Goal: Find specific page/section: Find specific page/section

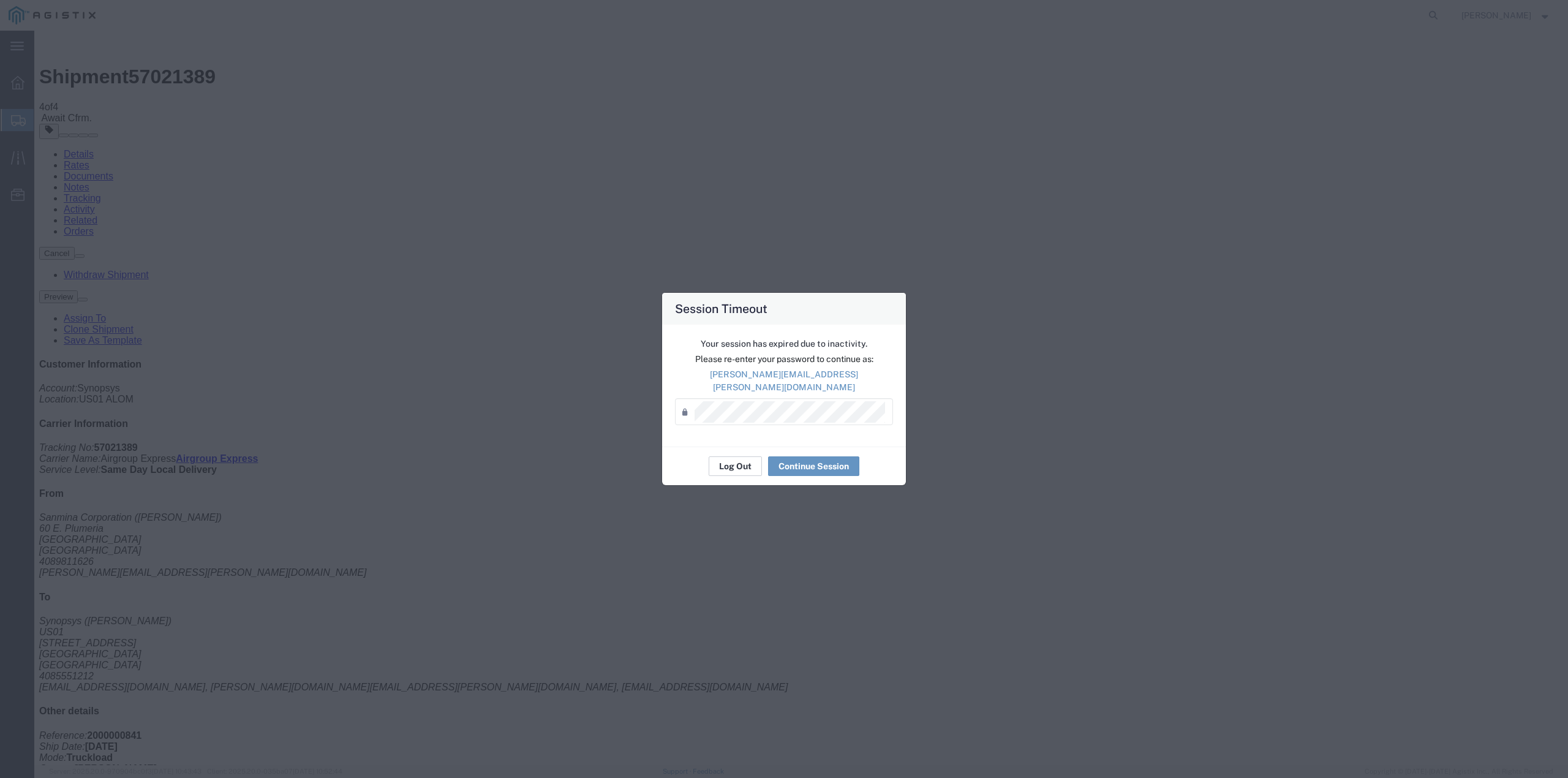
click at [736, 466] on button "Log Out" at bounding box center [735, 466] width 53 height 20
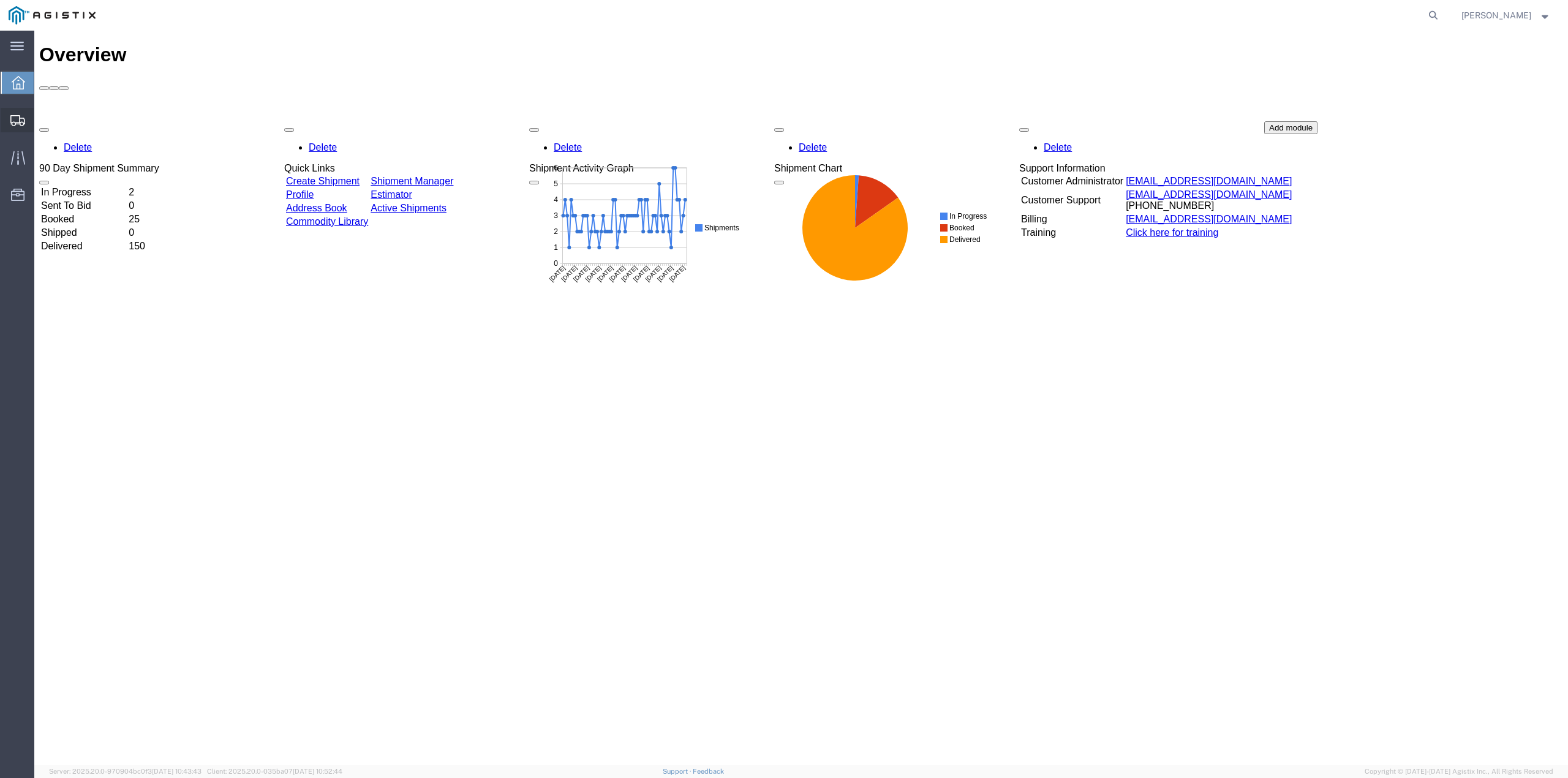
click at [18, 120] on icon at bounding box center [17, 120] width 14 height 11
